Goal: Information Seeking & Learning: Learn about a topic

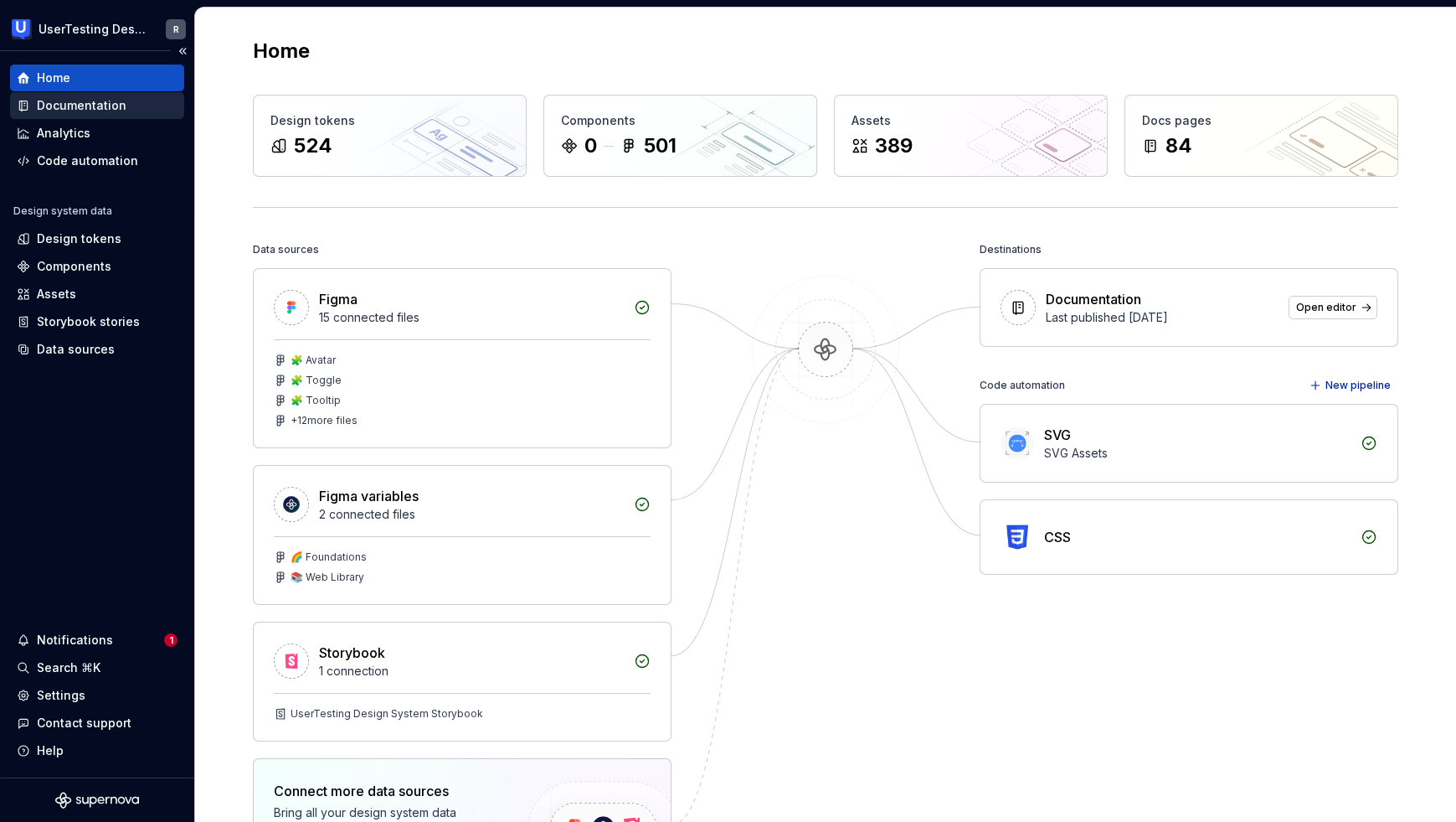
click at [76, 111] on div "Documentation" at bounding box center [81, 105] width 89 height 16
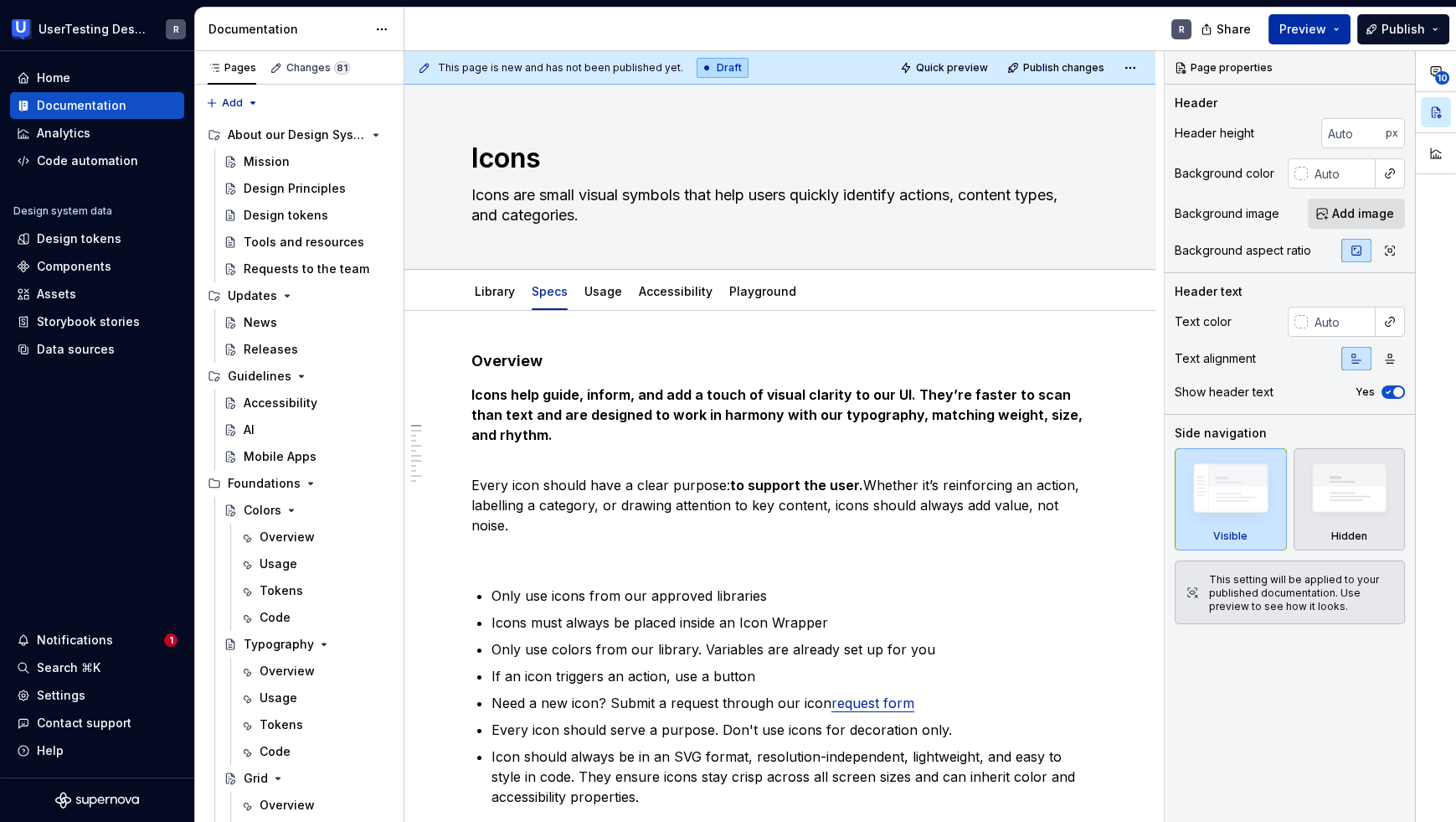
click at [1303, 31] on span "Preview" at bounding box center [1303, 29] width 47 height 16
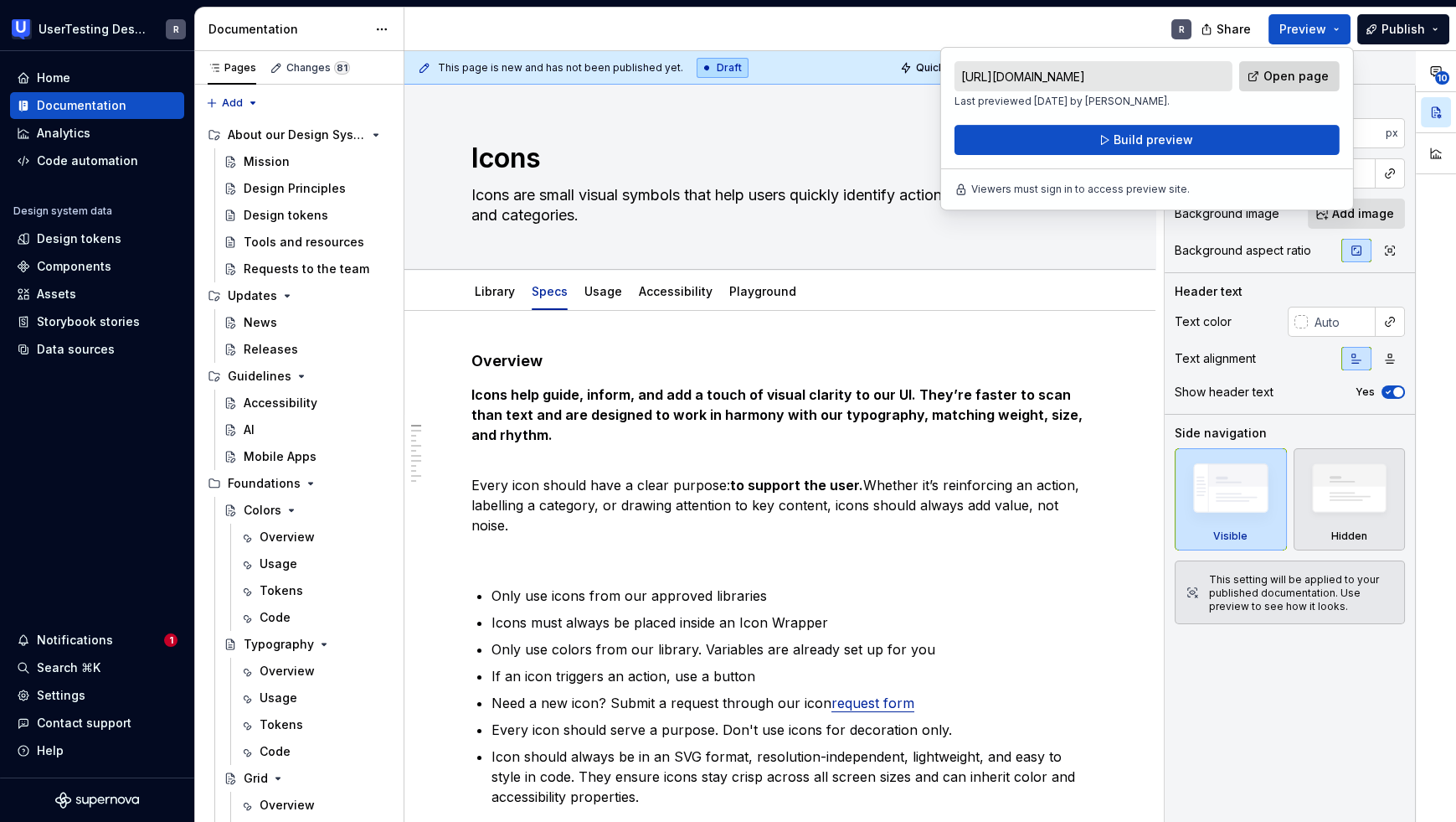
click at [1277, 82] on span "Open page" at bounding box center [1296, 75] width 65 height 16
type textarea "*"
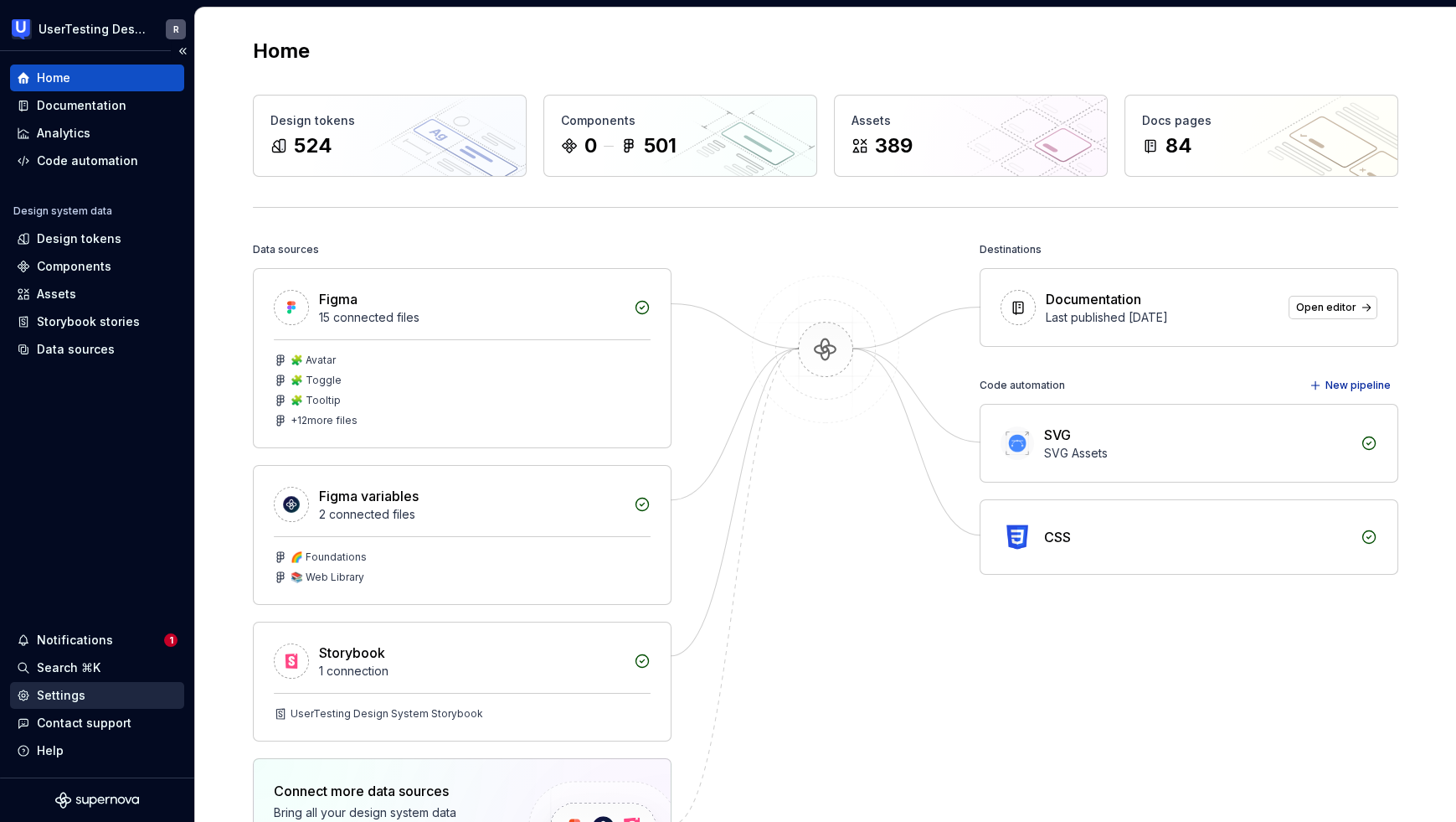
click at [82, 699] on div "Settings" at bounding box center [62, 695] width 49 height 16
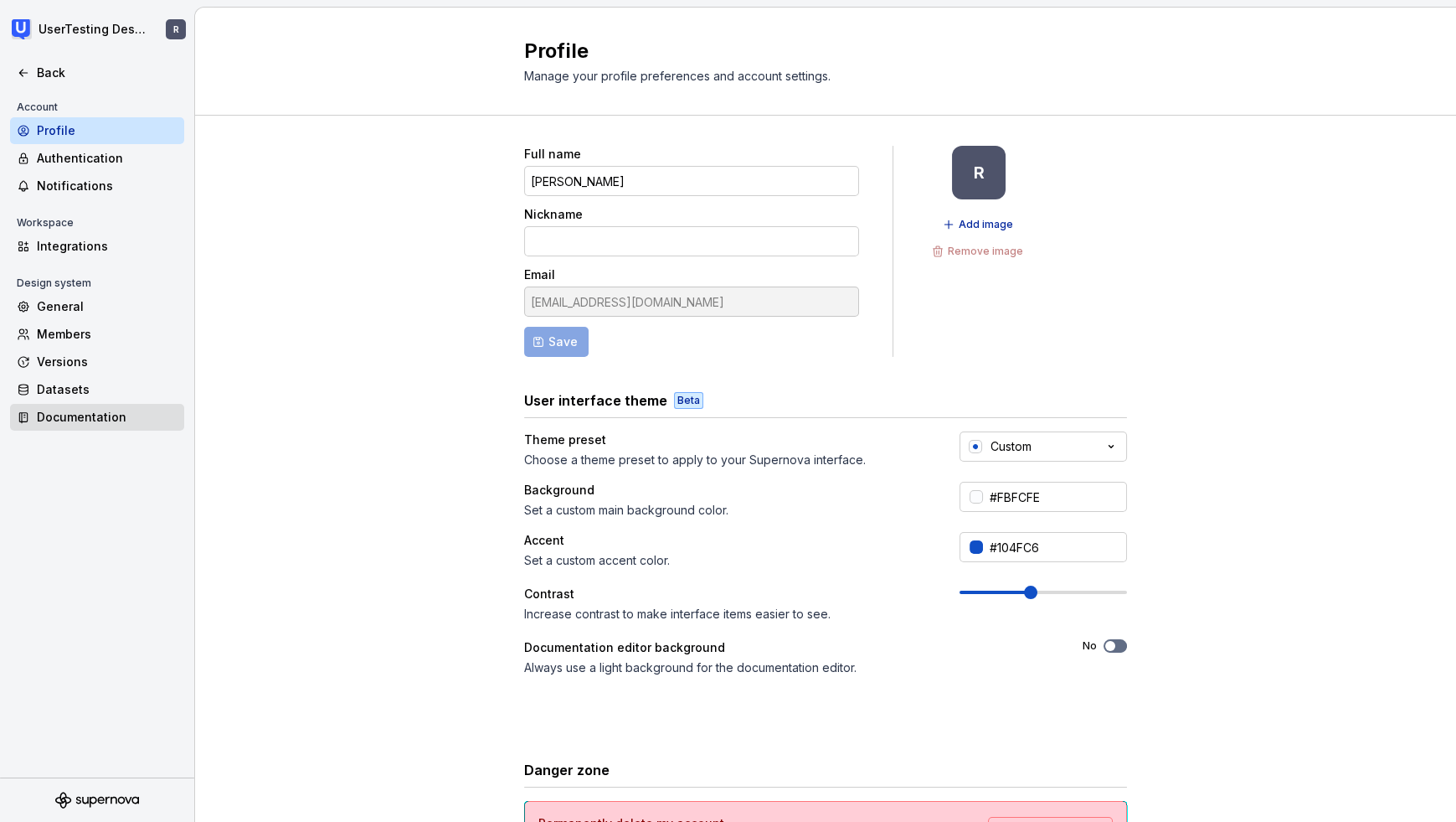
click at [73, 407] on div "Documentation" at bounding box center [97, 417] width 174 height 27
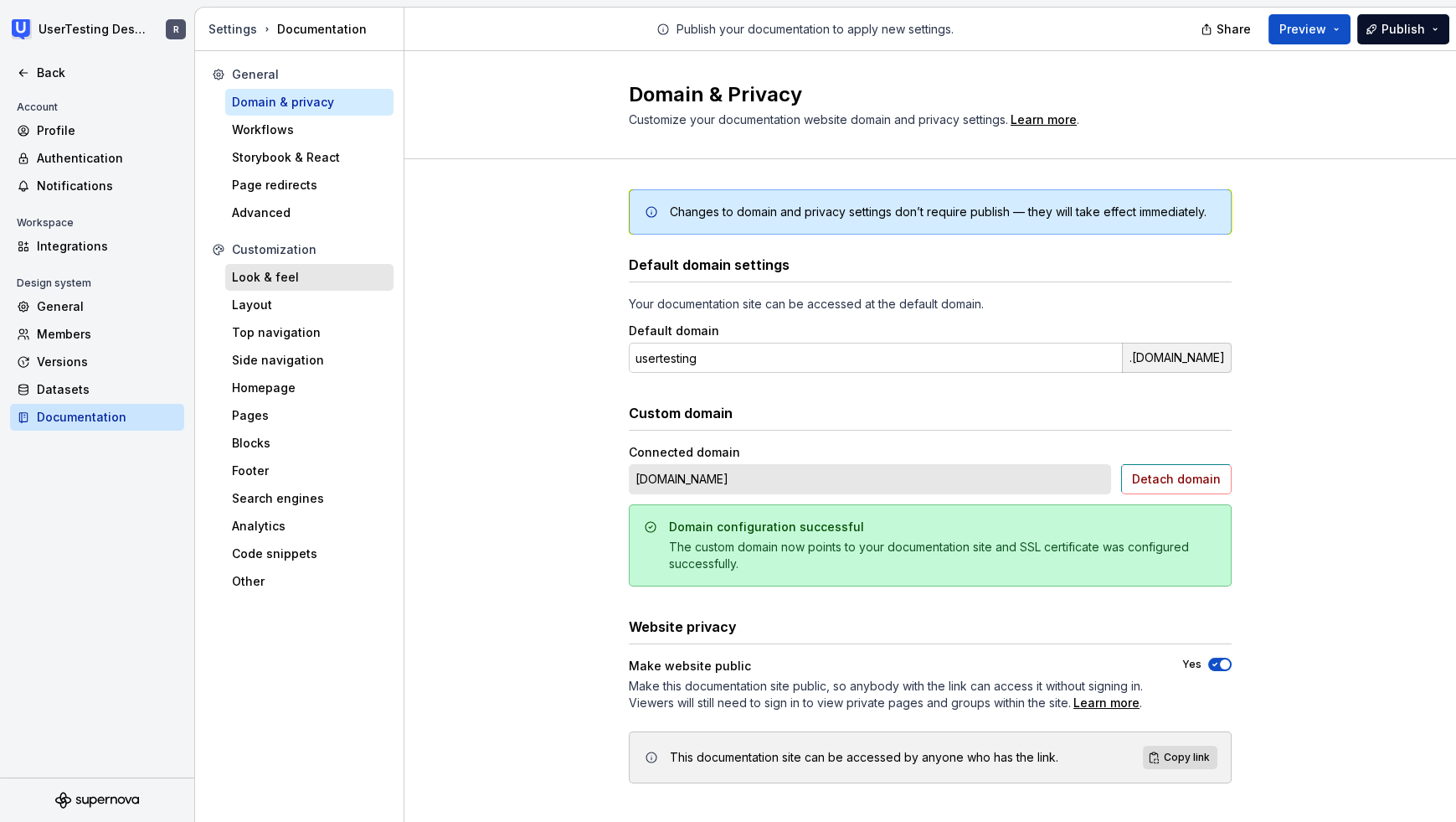
click at [254, 284] on div "Look & feel" at bounding box center [309, 277] width 155 height 16
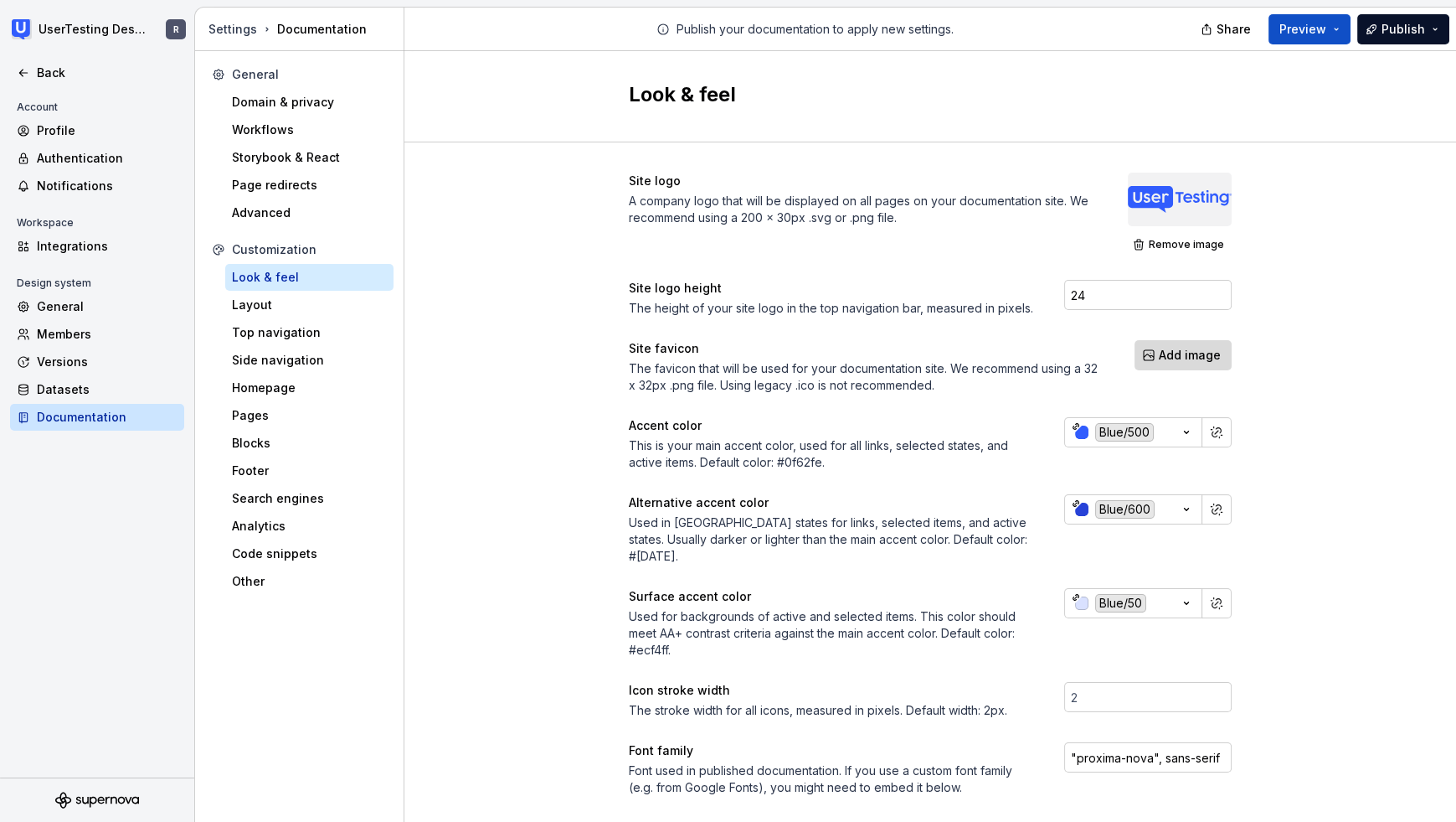
click at [1150, 357] on button "Add image" at bounding box center [1183, 355] width 97 height 30
click at [1186, 363] on button "Add image" at bounding box center [1183, 355] width 97 height 30
click at [1204, 347] on span "Add image" at bounding box center [1189, 355] width 62 height 16
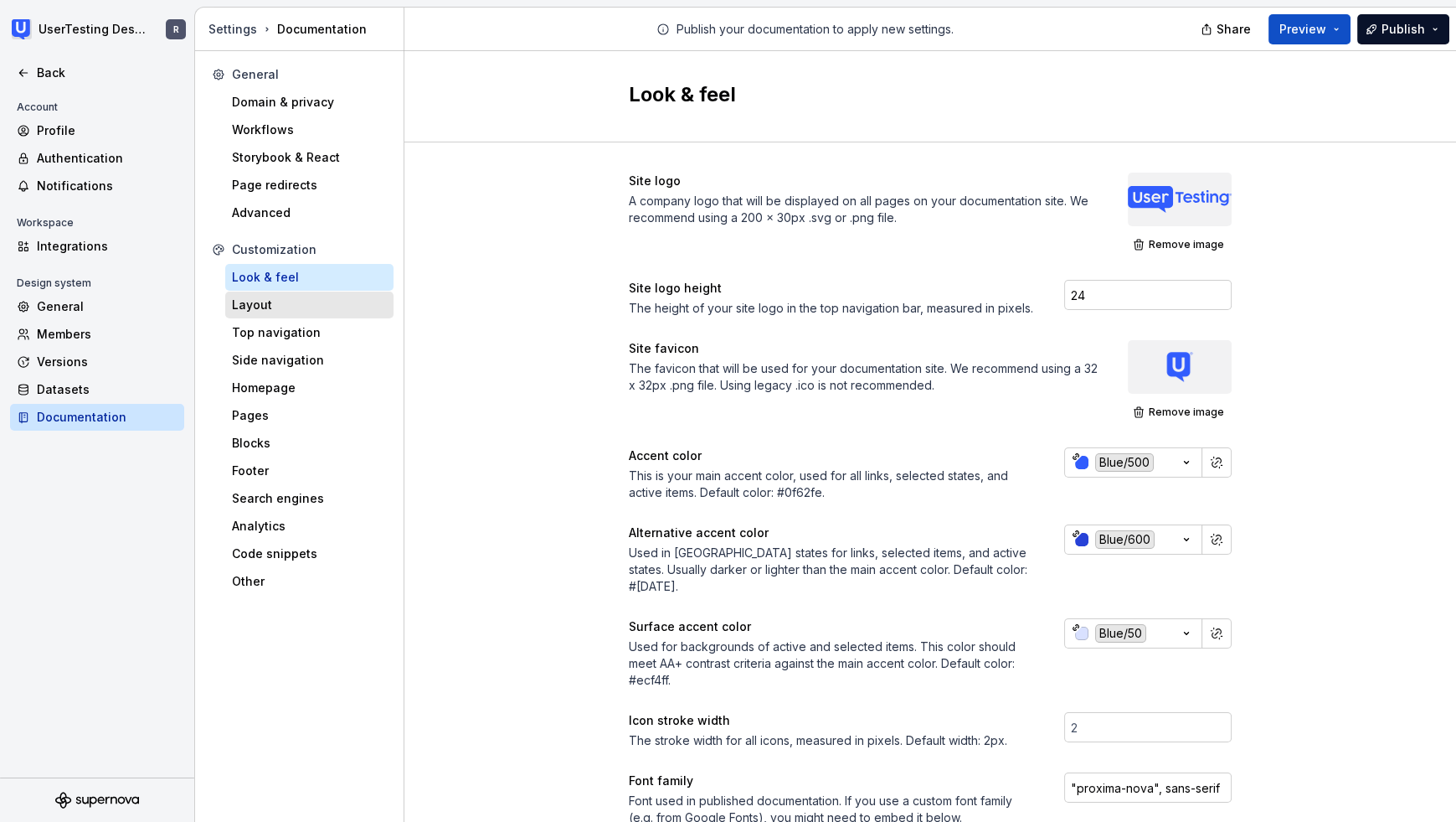
click at [263, 300] on div "Layout" at bounding box center [309, 304] width 155 height 16
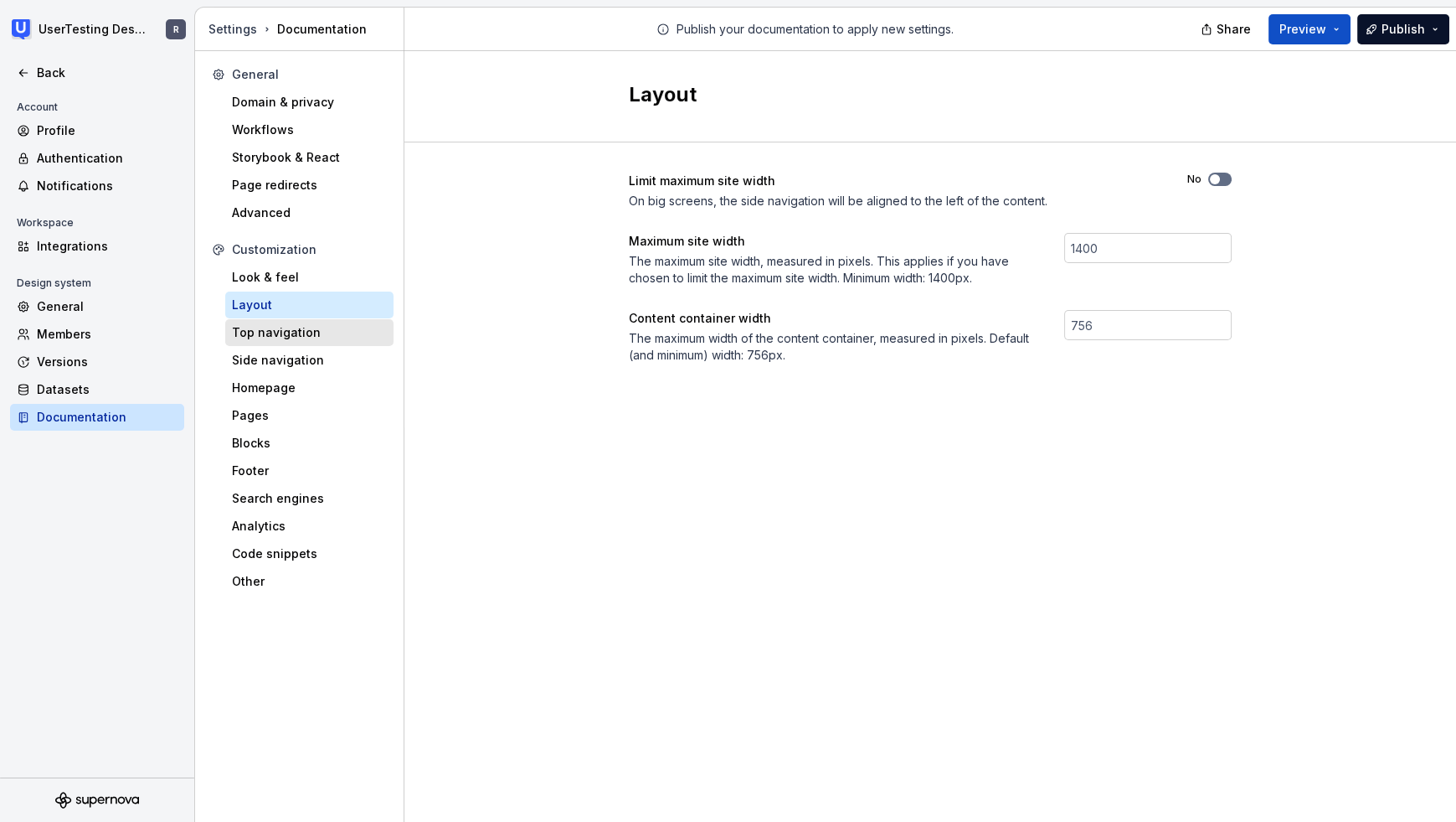
click at [264, 329] on div "Top navigation" at bounding box center [309, 332] width 155 height 16
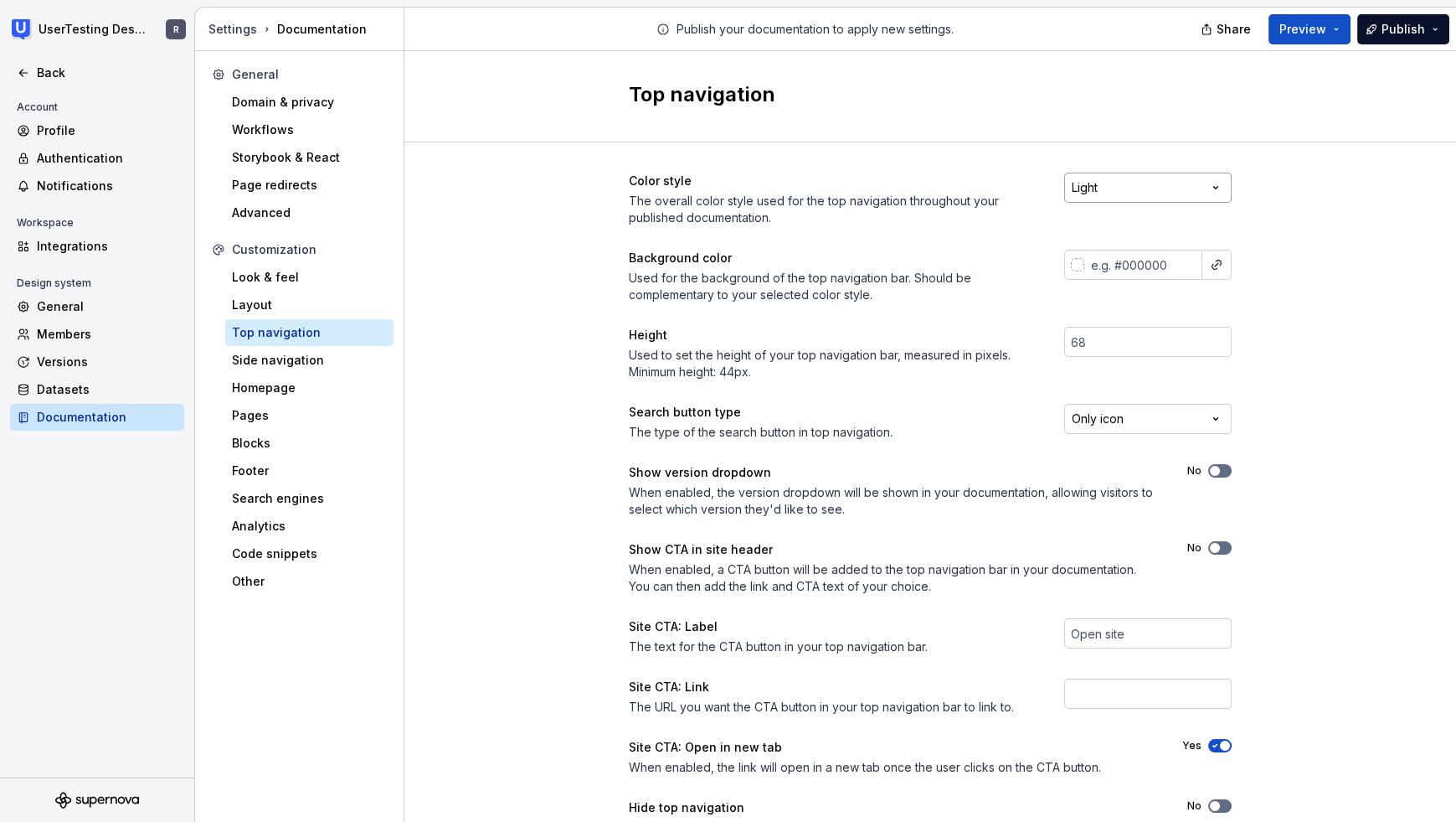
click at [1220, 181] on html "UserTesting Design System R Back Account Profile Authentication Notifications W…" at bounding box center [728, 411] width 1456 height 822
click at [1217, 412] on html "UserTesting Design System R Back Account Profile Authentication Notifications W…" at bounding box center [728, 411] width 1456 height 822
click at [1289, 366] on html "UserTesting Design System R Back Account Profile Authentication Notifications W…" at bounding box center [728, 411] width 1456 height 822
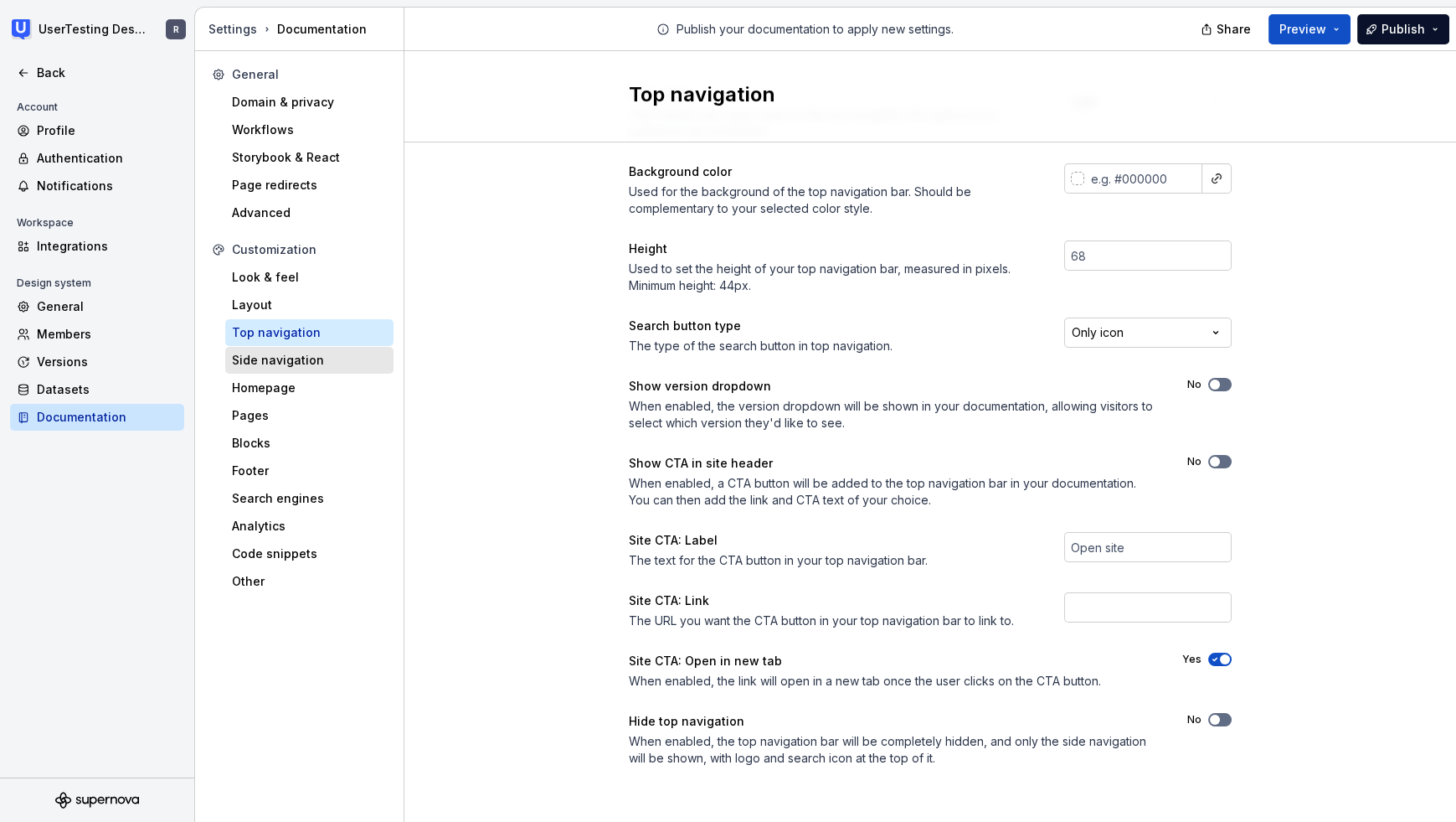
click at [322, 368] on div "Side navigation" at bounding box center [309, 360] width 155 height 16
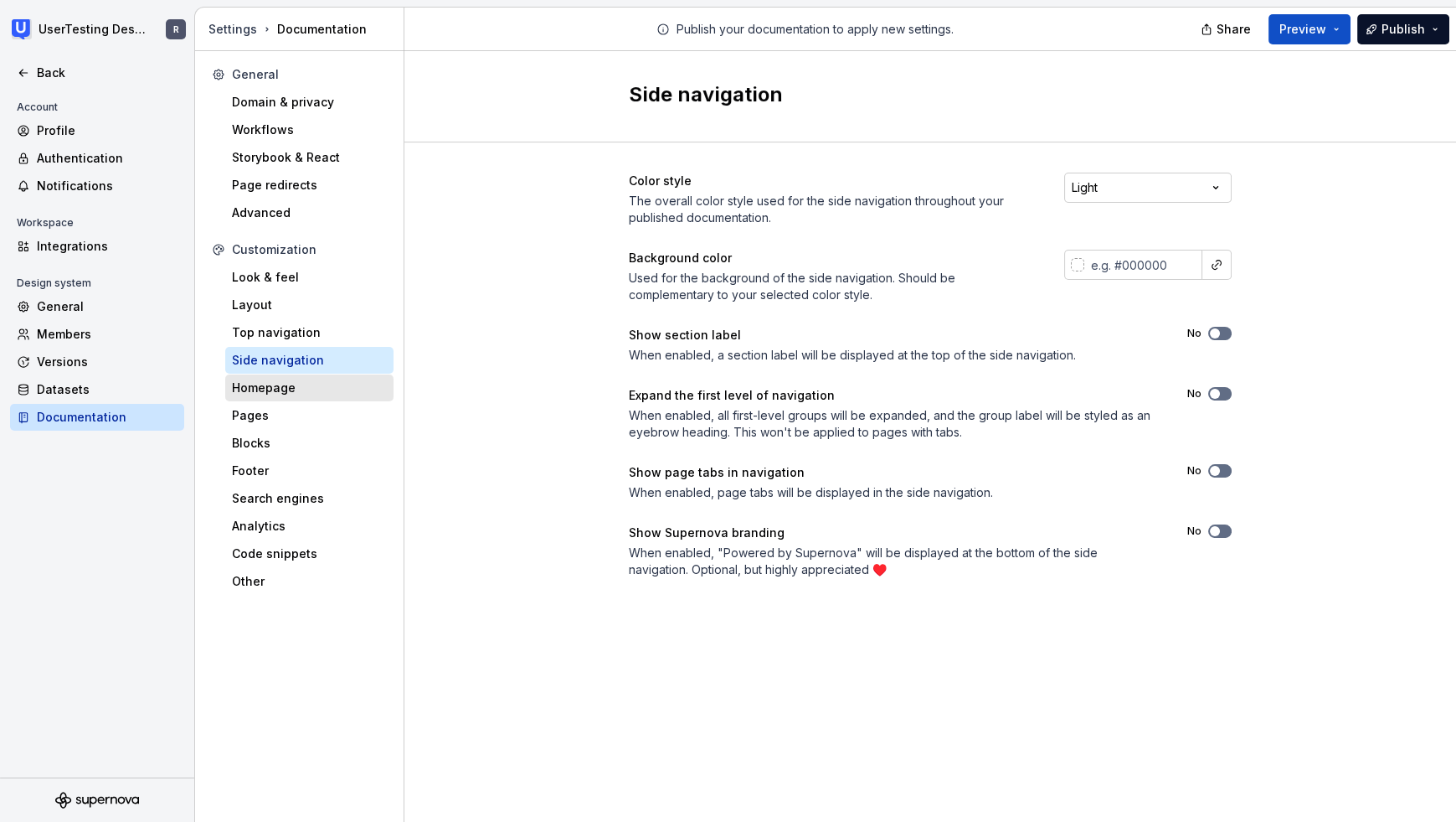
click at [270, 388] on div "Homepage" at bounding box center [309, 388] width 155 height 16
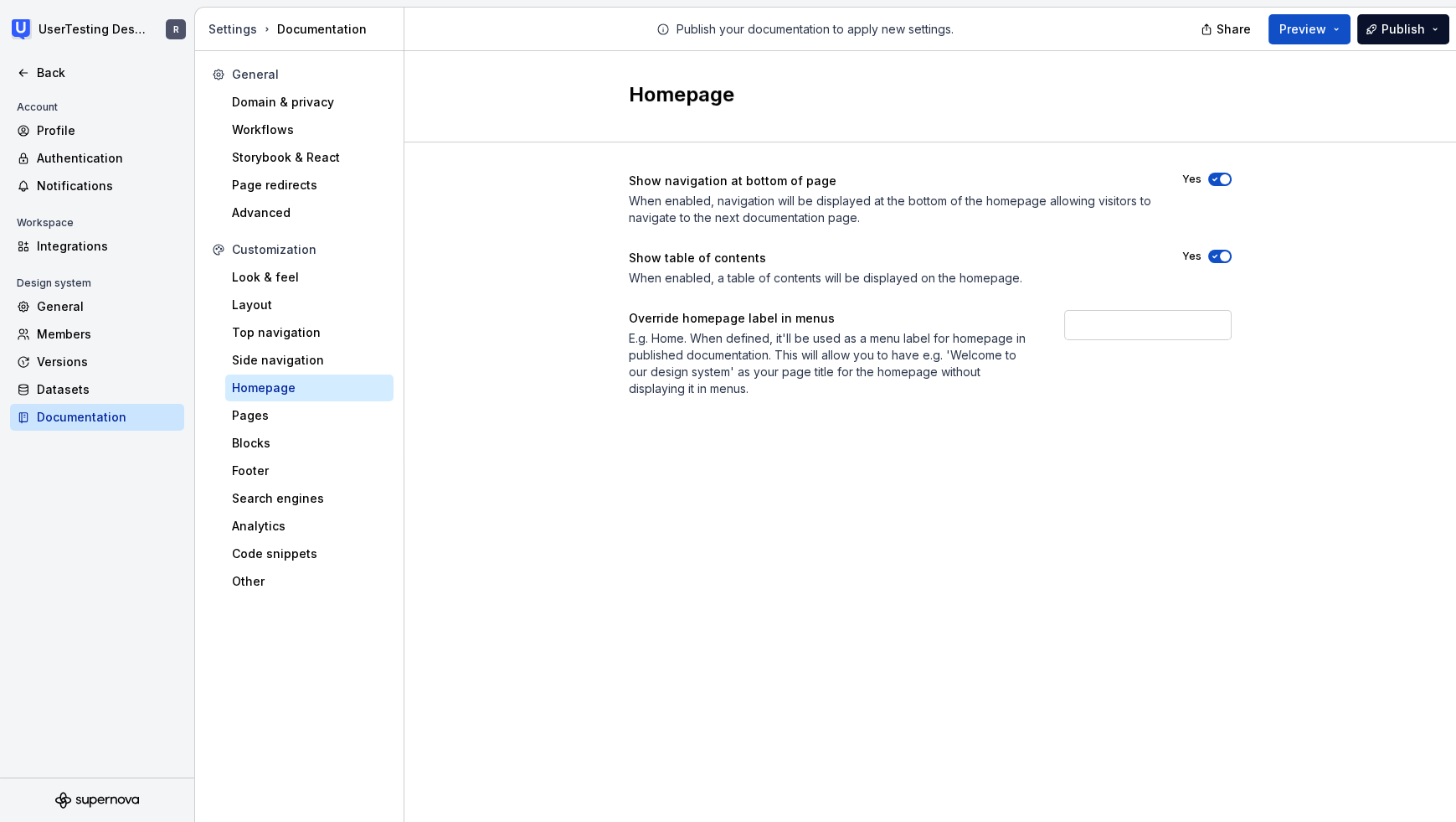
click at [709, 389] on div "E.g. Home. When defined, it'll be used as a menu label for homepage in publishe…" at bounding box center [831, 363] width 406 height 67
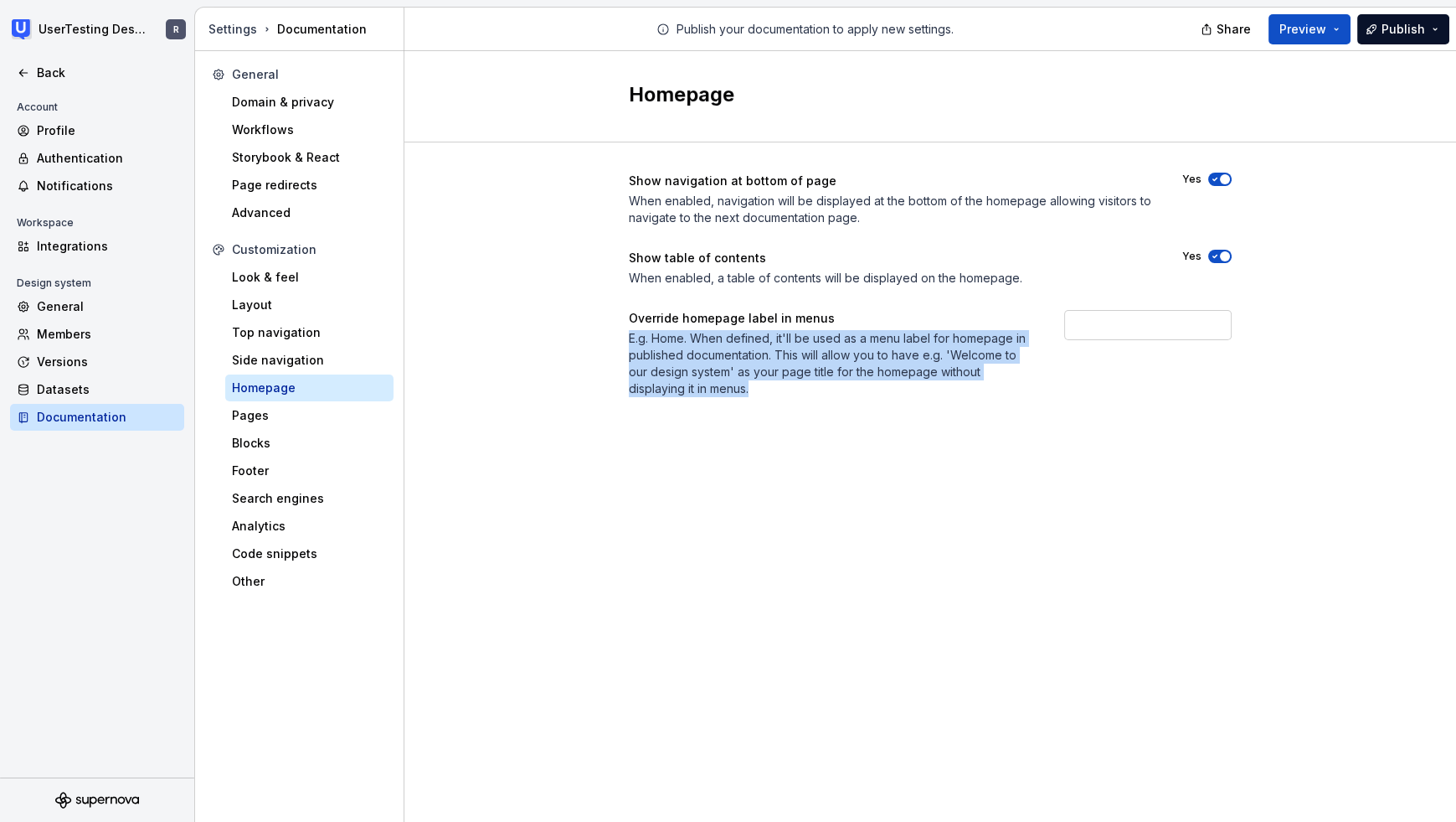
click at [709, 389] on div "E.g. Home. When defined, it'll be used as a menu label for homepage in publishe…" at bounding box center [831, 363] width 406 height 67
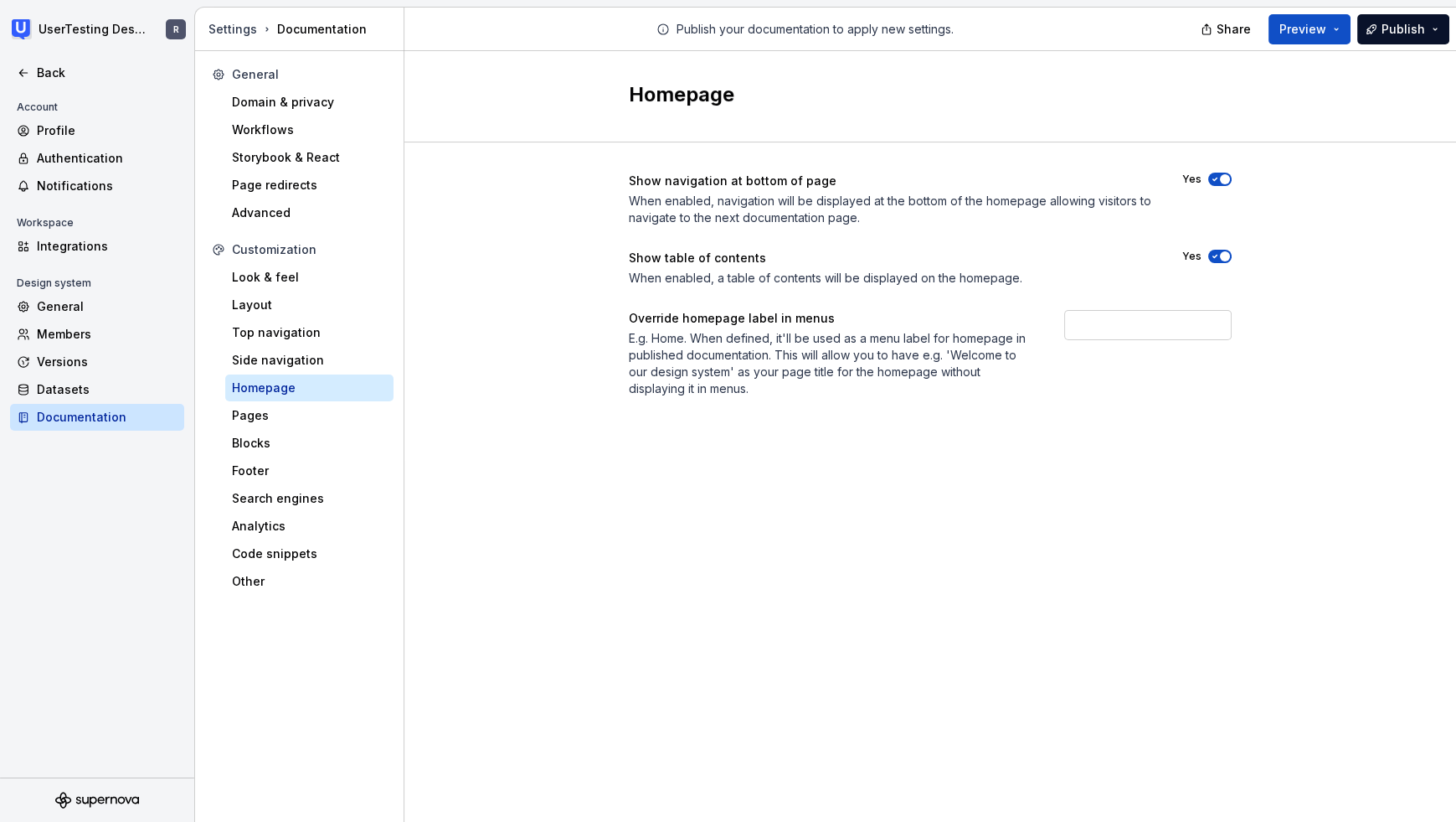
click at [789, 393] on div "E.g. Home. When defined, it'll be used as a menu label for homepage in publishe…" at bounding box center [831, 363] width 406 height 67
click at [236, 412] on div "Pages" at bounding box center [309, 414] width 155 height 16
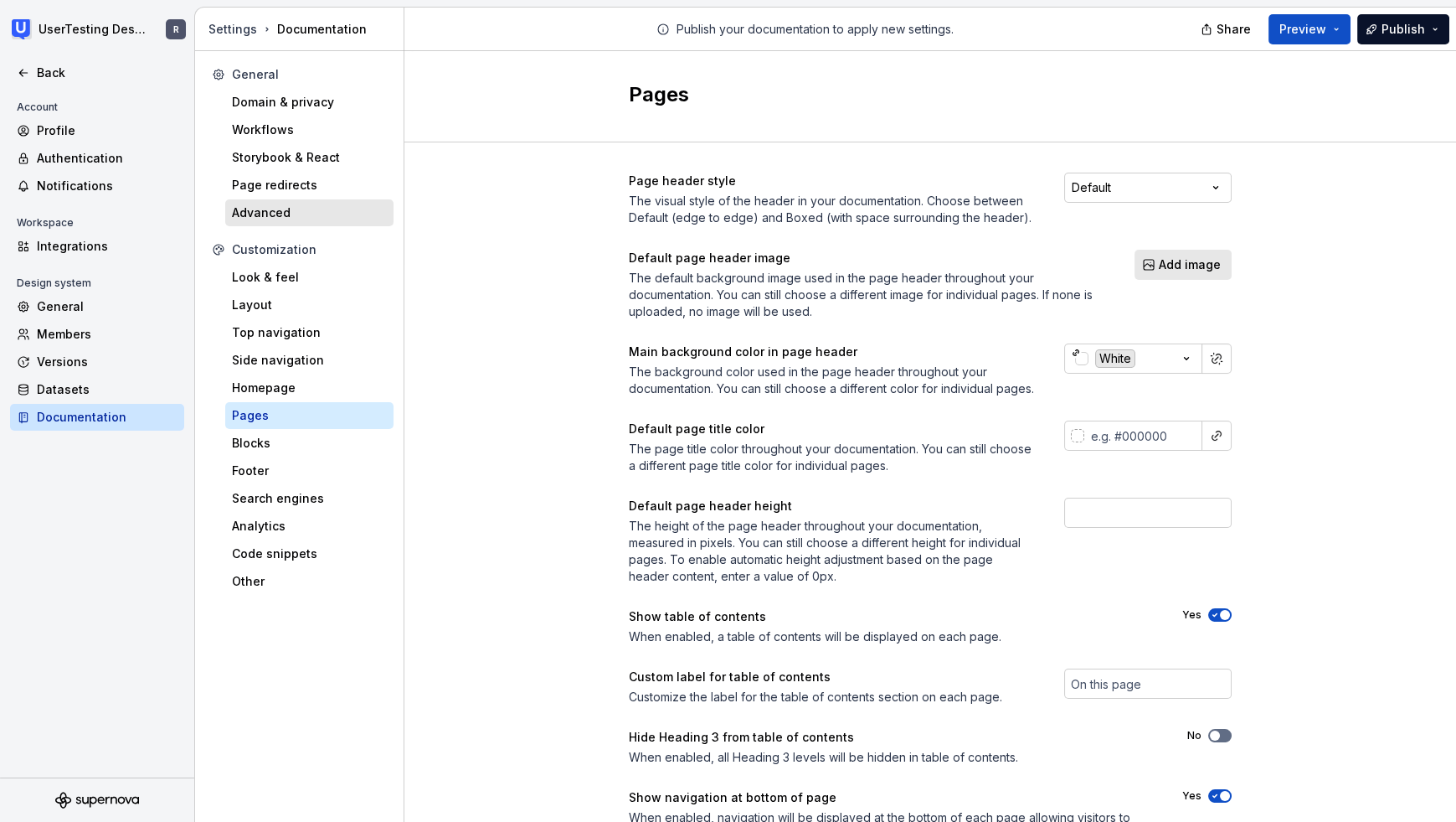
click at [272, 215] on div "Advanced" at bounding box center [309, 212] width 155 height 16
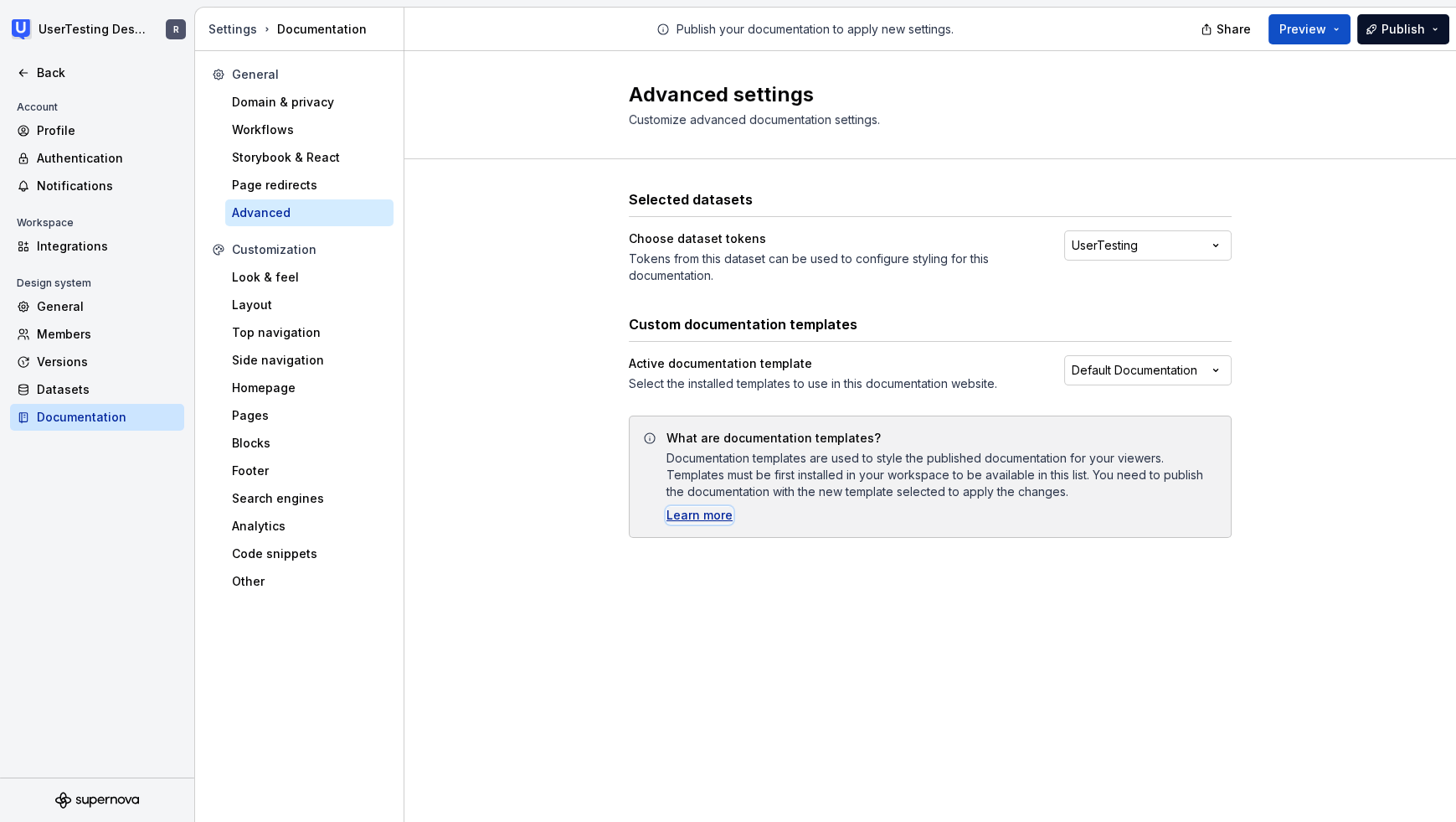
click at [705, 519] on div "Learn more" at bounding box center [699, 514] width 66 height 16
click at [1209, 361] on html "UserTesting Design System R Back Account Profile Authentication Notifications W…" at bounding box center [728, 411] width 1456 height 822
click at [1273, 380] on html "UserTesting Design System R Back Account Profile Authentication Notifications W…" at bounding box center [728, 411] width 1456 height 822
click at [302, 297] on div "Layout" at bounding box center [309, 304] width 155 height 16
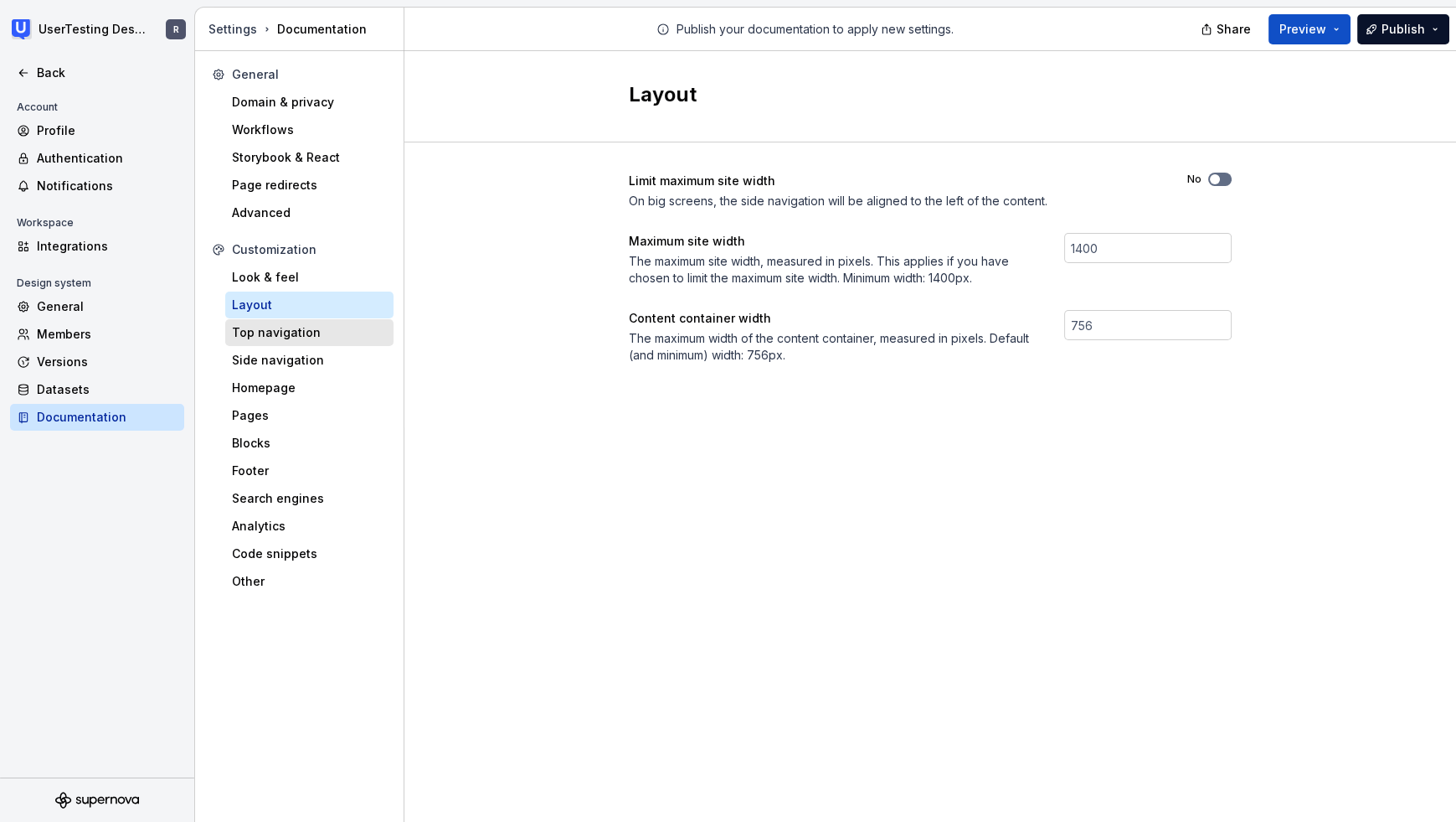
click at [274, 330] on div "Top navigation" at bounding box center [309, 332] width 155 height 16
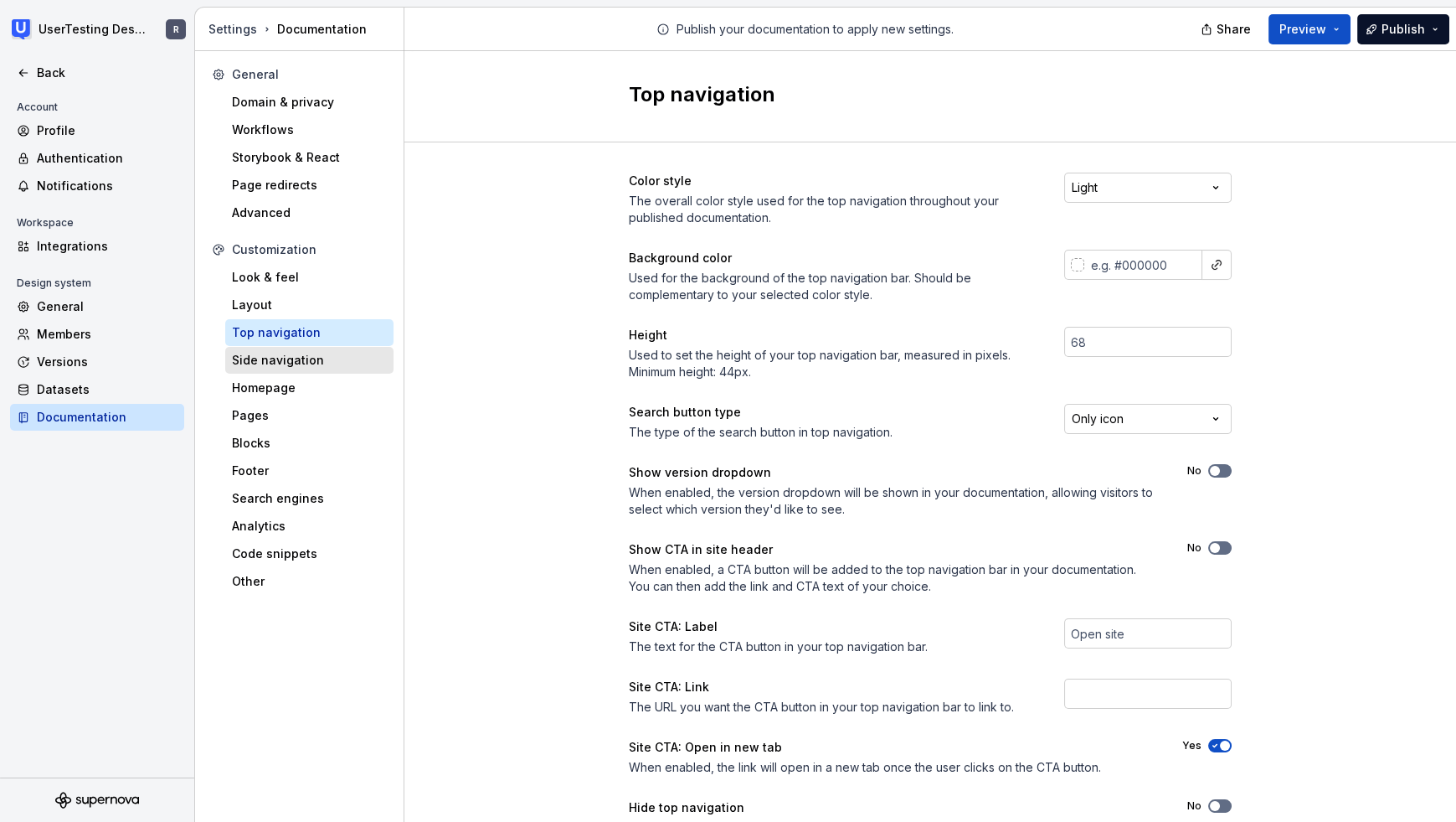
click at [280, 356] on div "Side navigation" at bounding box center [309, 360] width 155 height 16
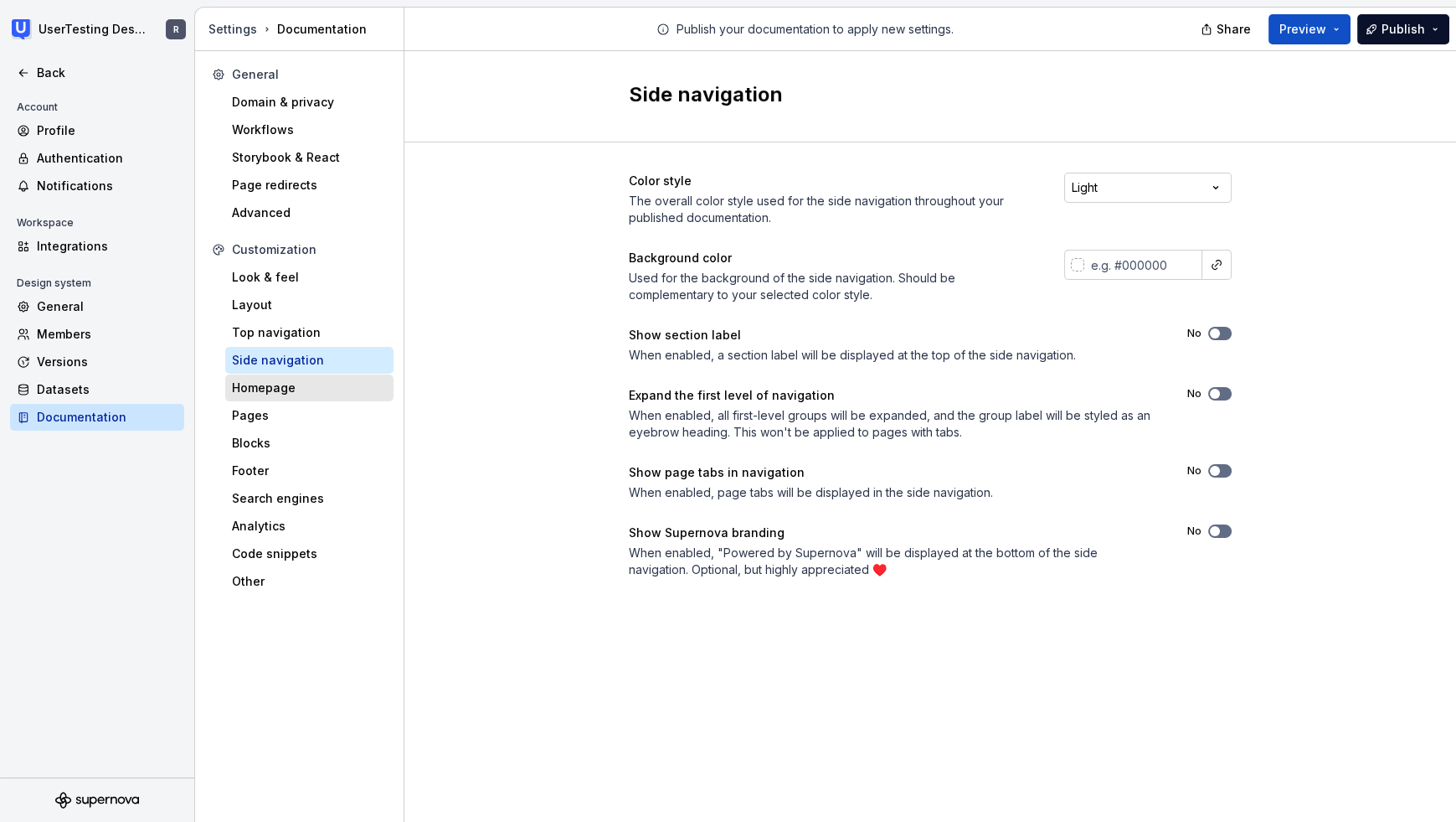
click at [264, 382] on div "Homepage" at bounding box center [309, 388] width 155 height 16
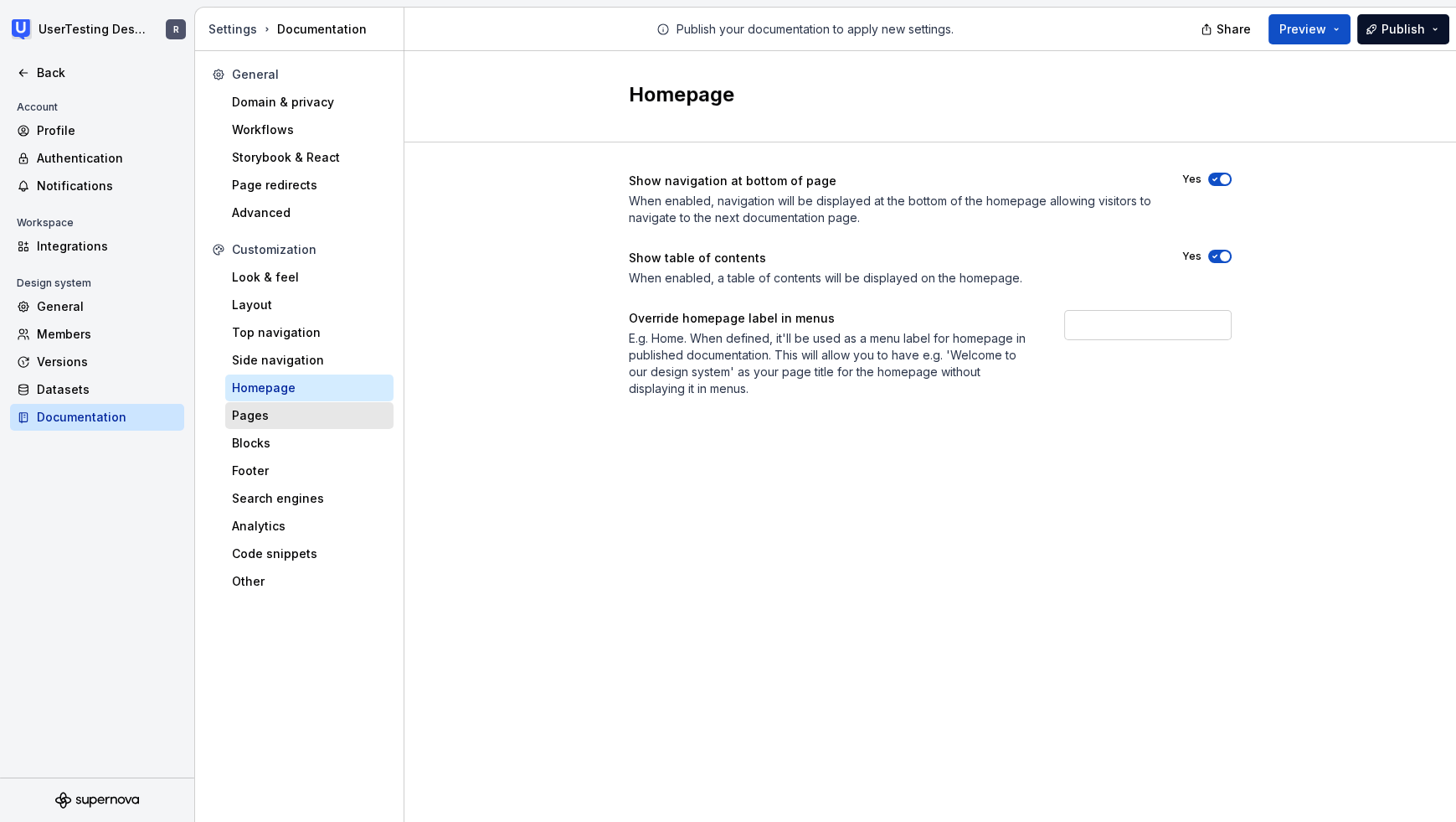
click at [257, 404] on div "Pages" at bounding box center [309, 415] width 168 height 27
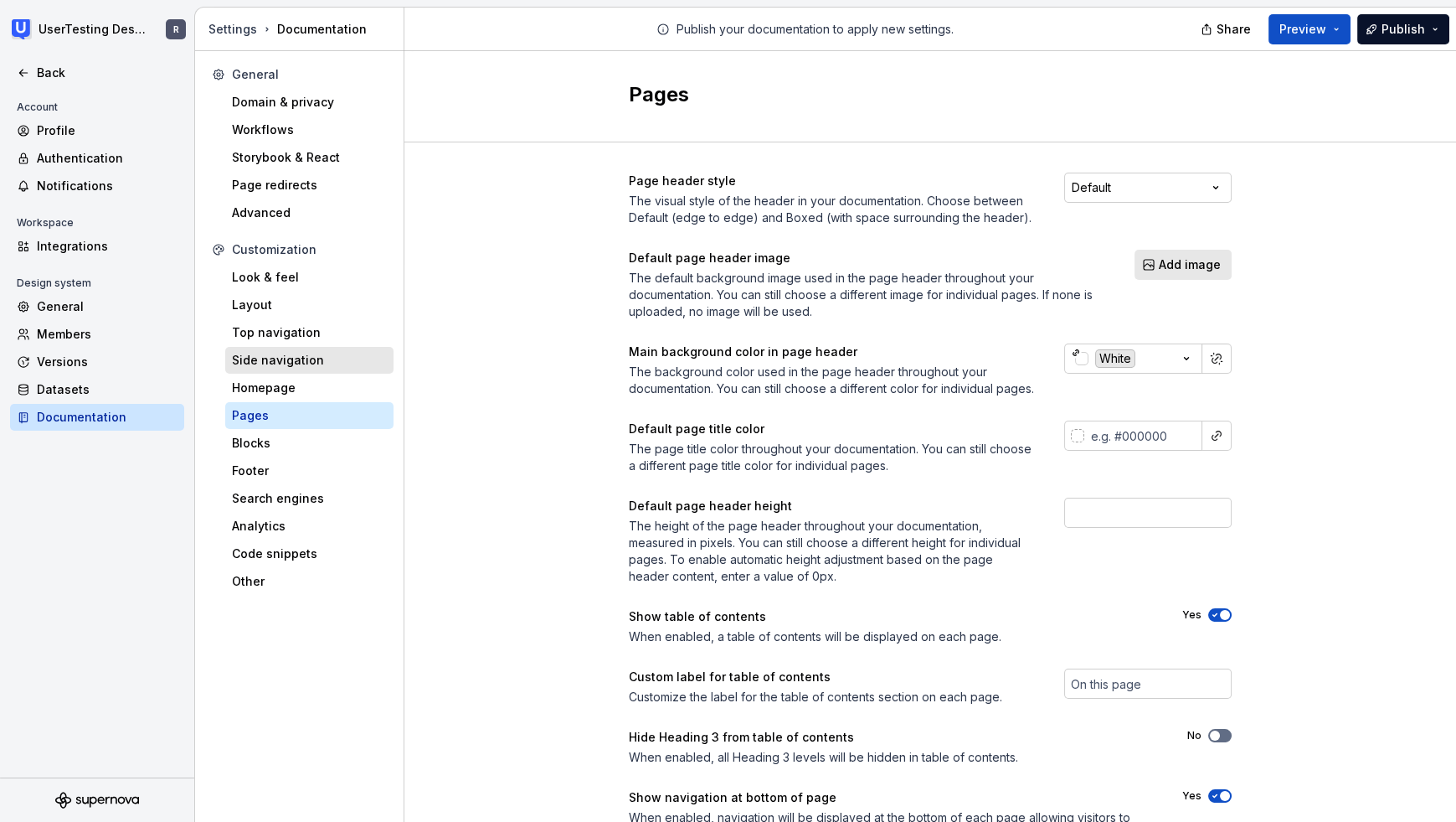
click at [279, 373] on div "Side navigation" at bounding box center [309, 360] width 168 height 27
